Goal: Information Seeking & Learning: Check status

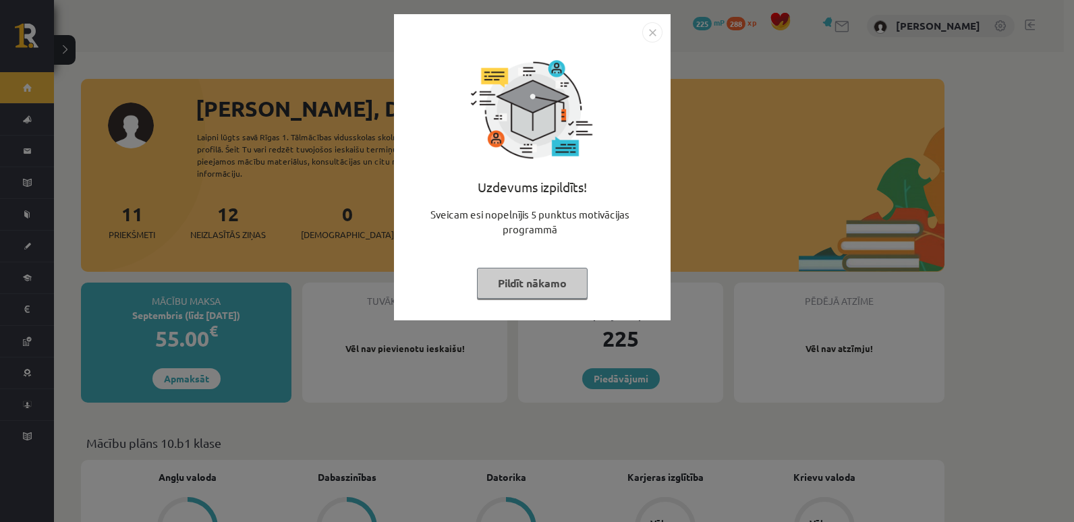
click at [653, 29] on img "Close" at bounding box center [653, 32] width 20 height 20
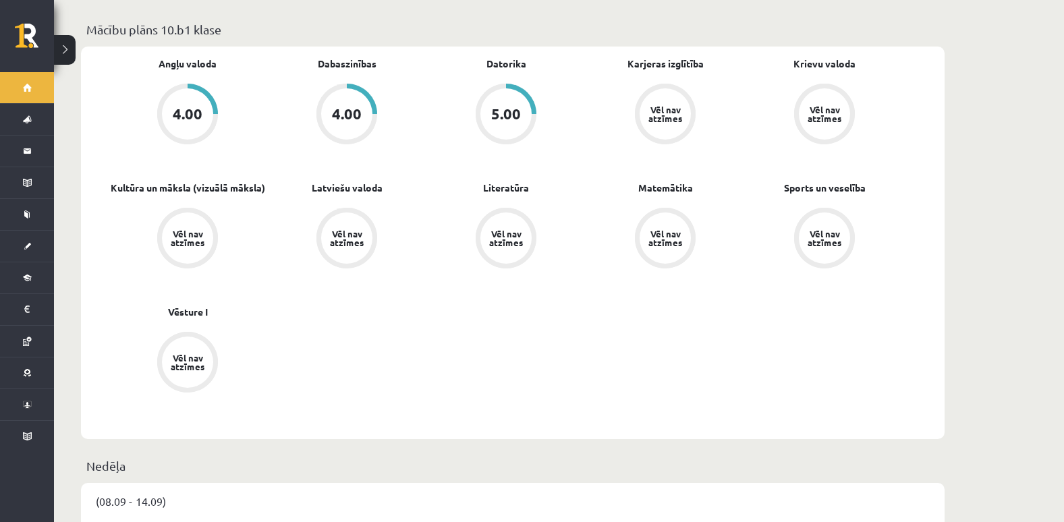
scroll to position [331, 0]
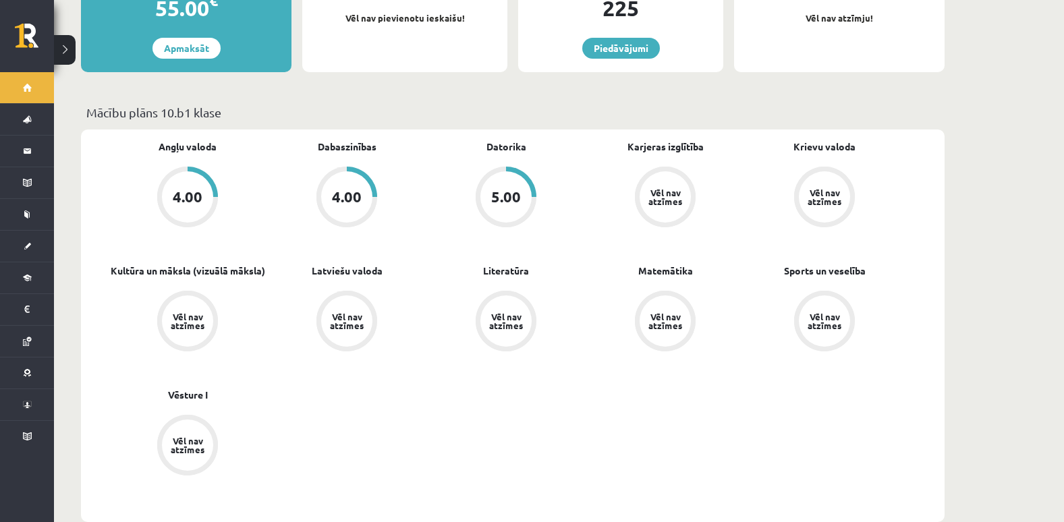
click at [342, 190] on div "4.00" at bounding box center [347, 197] width 30 height 15
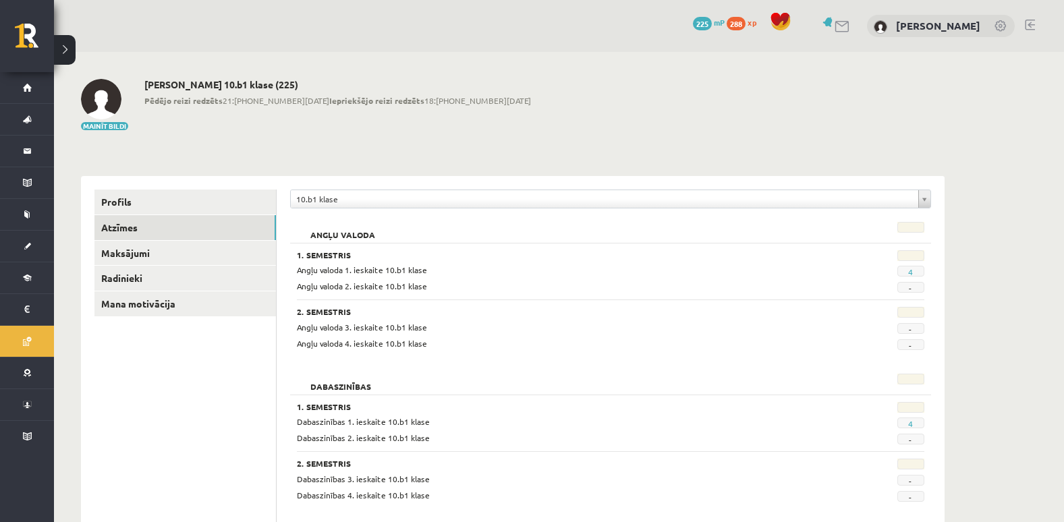
scroll to position [165, 0]
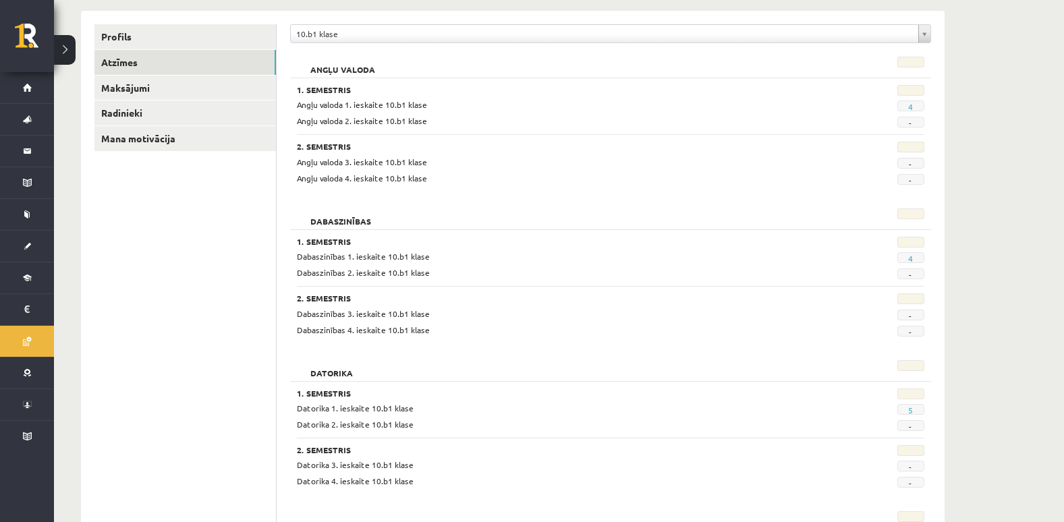
click at [905, 101] on span "4" at bounding box center [911, 106] width 27 height 11
click at [913, 106] on link "4" at bounding box center [910, 106] width 5 height 11
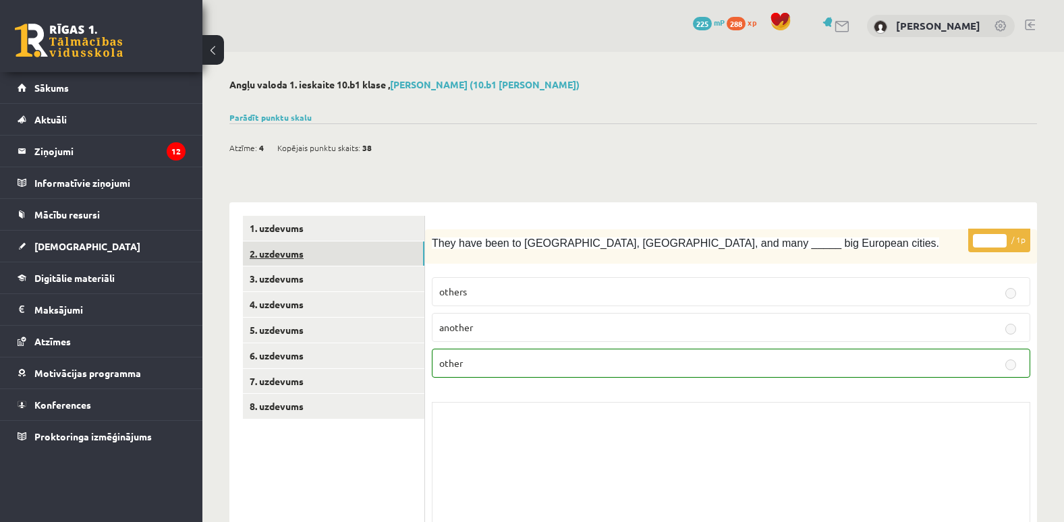
click at [348, 251] on link "2. uzdevums" at bounding box center [334, 254] width 182 height 25
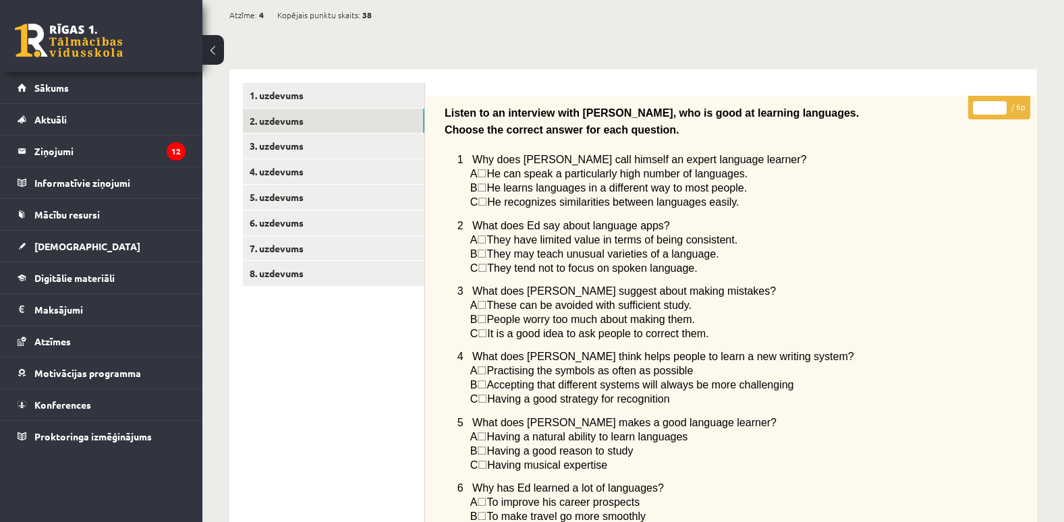
scroll to position [125, 0]
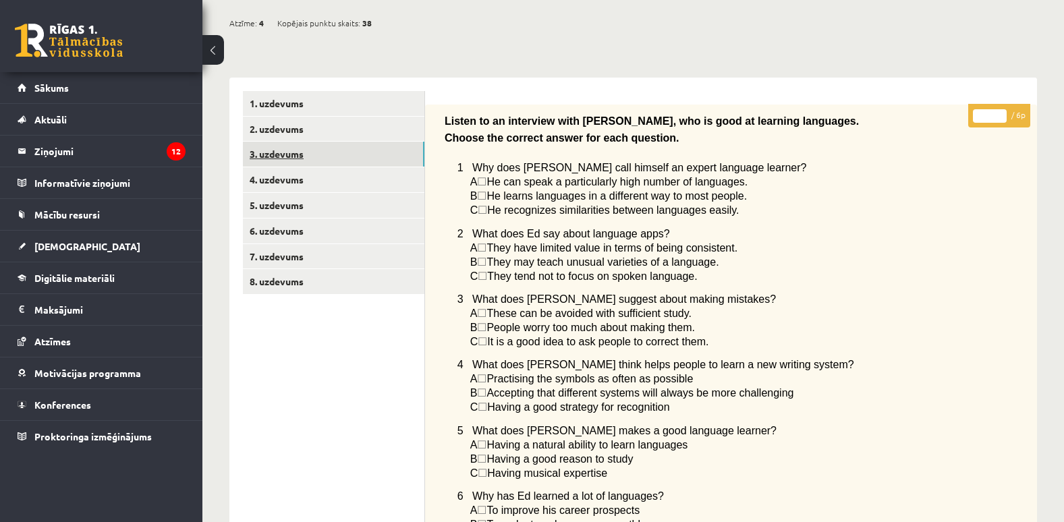
click at [389, 142] on link "3. uzdevums" at bounding box center [334, 154] width 182 height 25
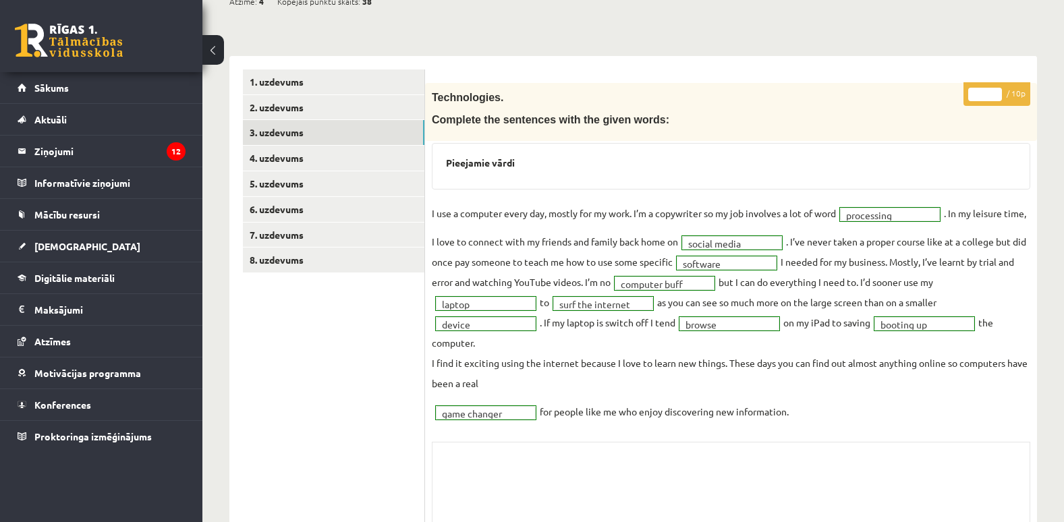
scroll to position [147, 0]
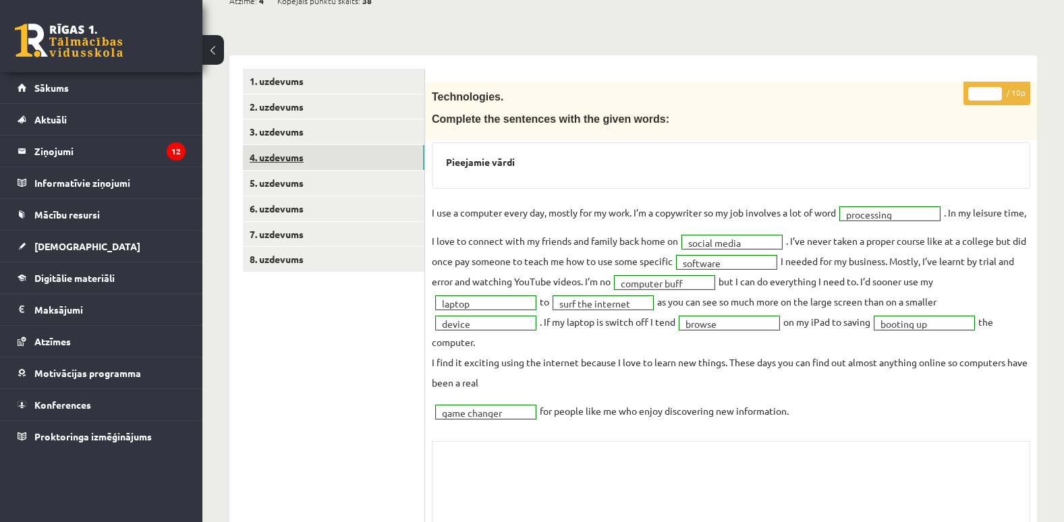
click at [368, 159] on link "4. uzdevums" at bounding box center [334, 157] width 182 height 25
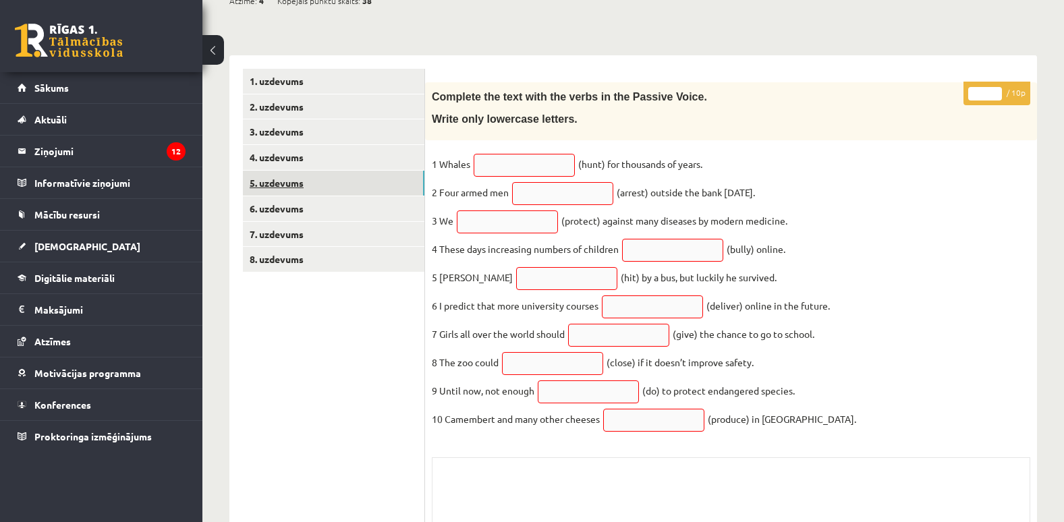
click at [340, 179] on link "5. uzdevums" at bounding box center [334, 183] width 182 height 25
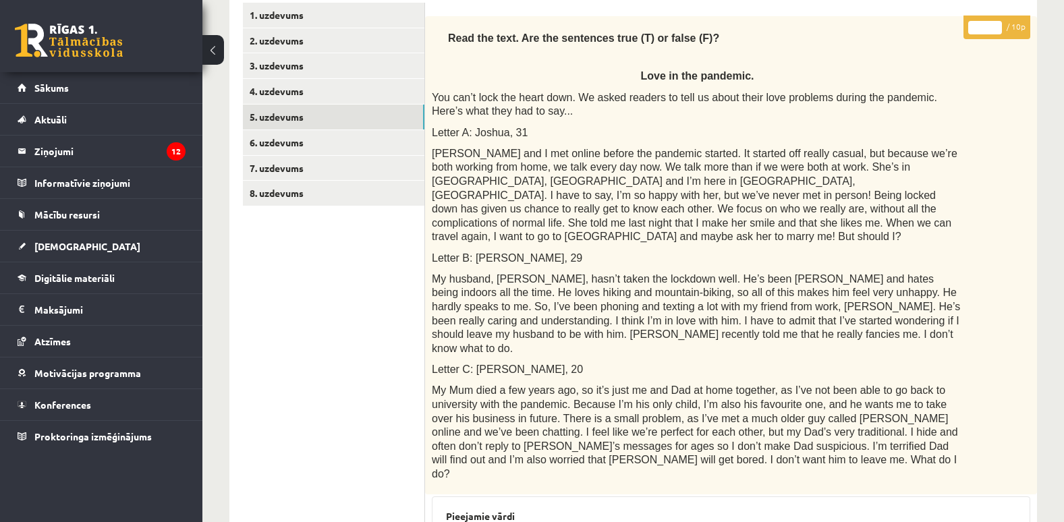
scroll to position [161, 0]
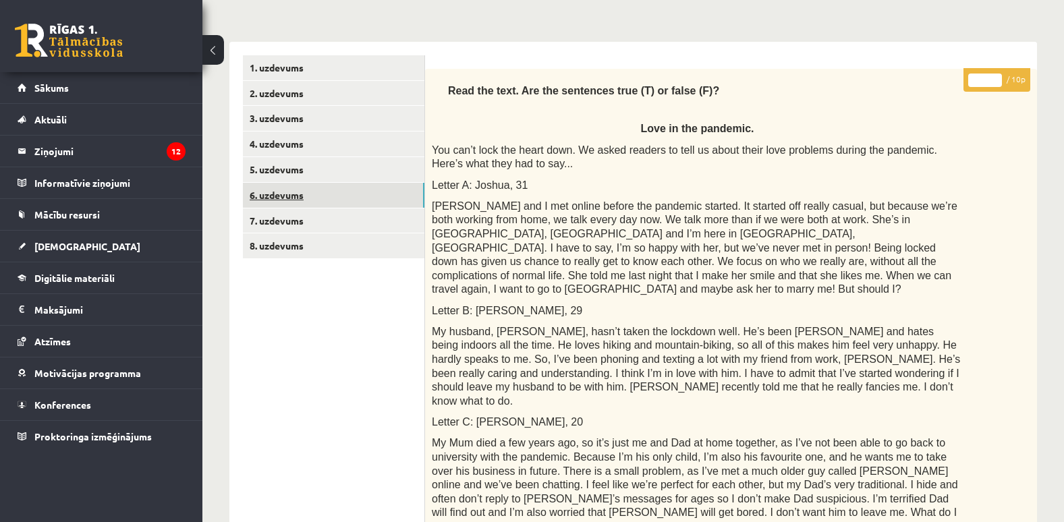
click at [333, 194] on link "6. uzdevums" at bounding box center [334, 195] width 182 height 25
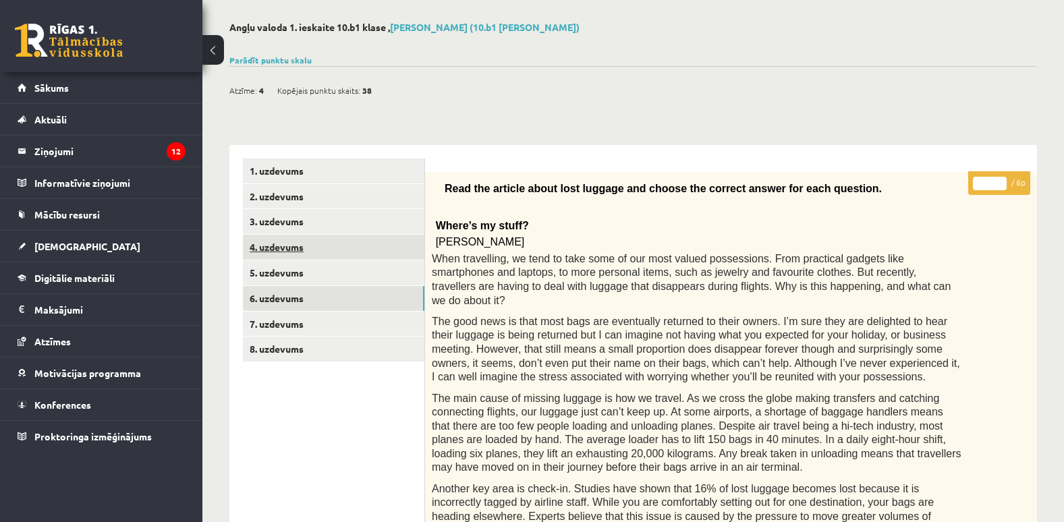
scroll to position [43, 0]
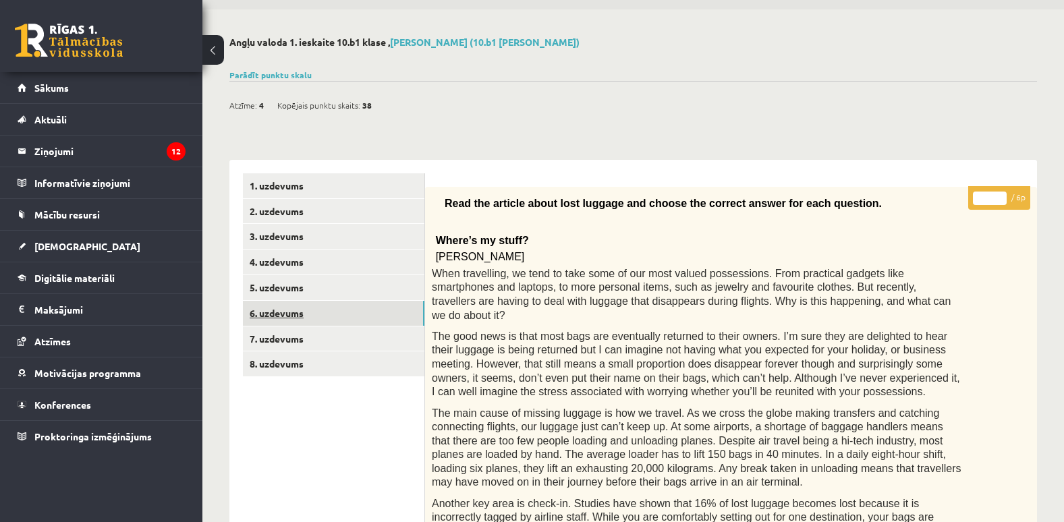
click at [312, 320] on link "6. uzdevums" at bounding box center [334, 313] width 182 height 25
click at [324, 334] on link "7. uzdevums" at bounding box center [334, 339] width 182 height 25
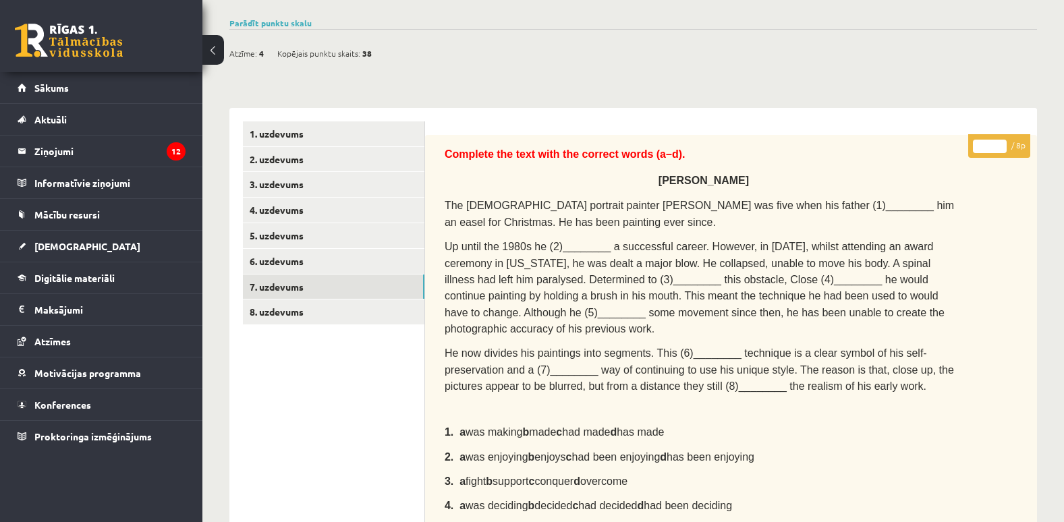
scroll to position [94, 0]
click at [349, 310] on link "8. uzdevums" at bounding box center [334, 312] width 182 height 25
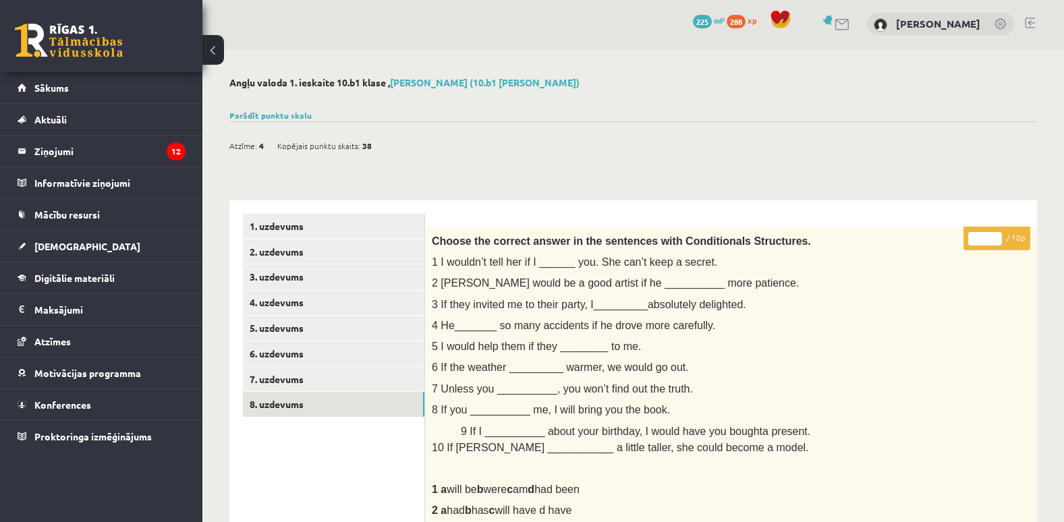
scroll to position [0, 0]
